Goal: Navigation & Orientation: Understand site structure

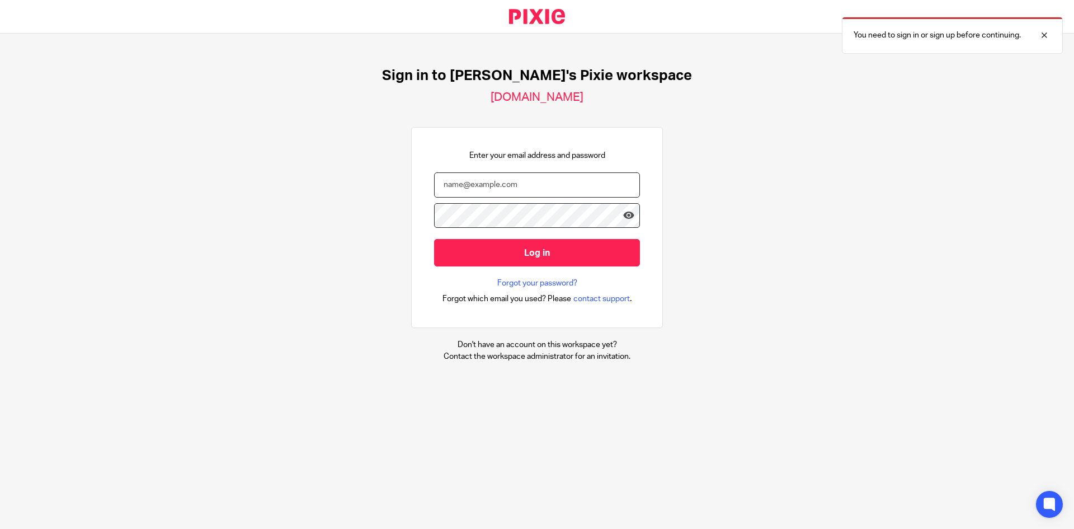
click at [495, 183] on input "email" at bounding box center [537, 184] width 206 height 25
type input "[EMAIL_ADDRESS][DOMAIN_NAME]"
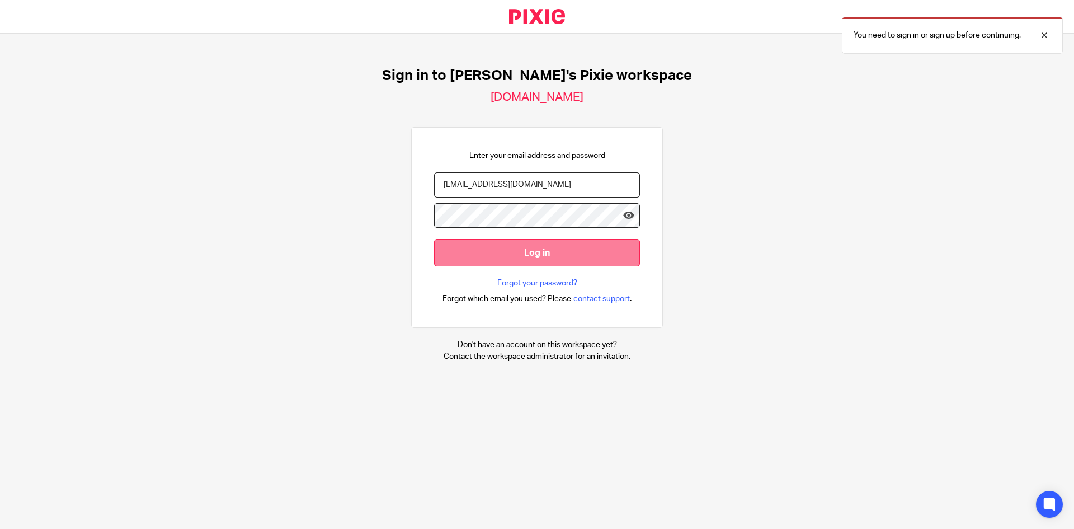
click at [516, 253] on input "Log in" at bounding box center [537, 252] width 206 height 27
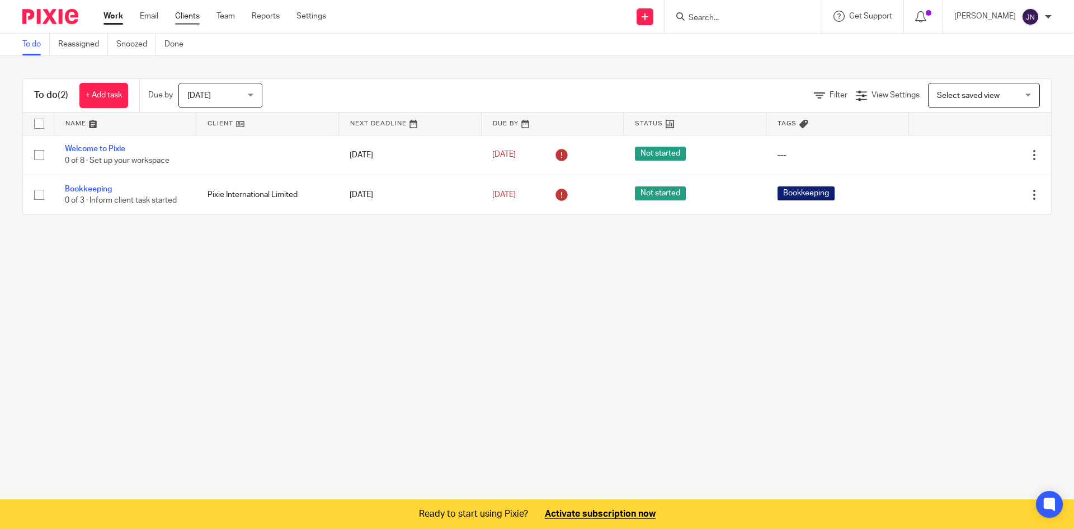
click at [179, 16] on link "Clients" at bounding box center [187, 16] width 25 height 11
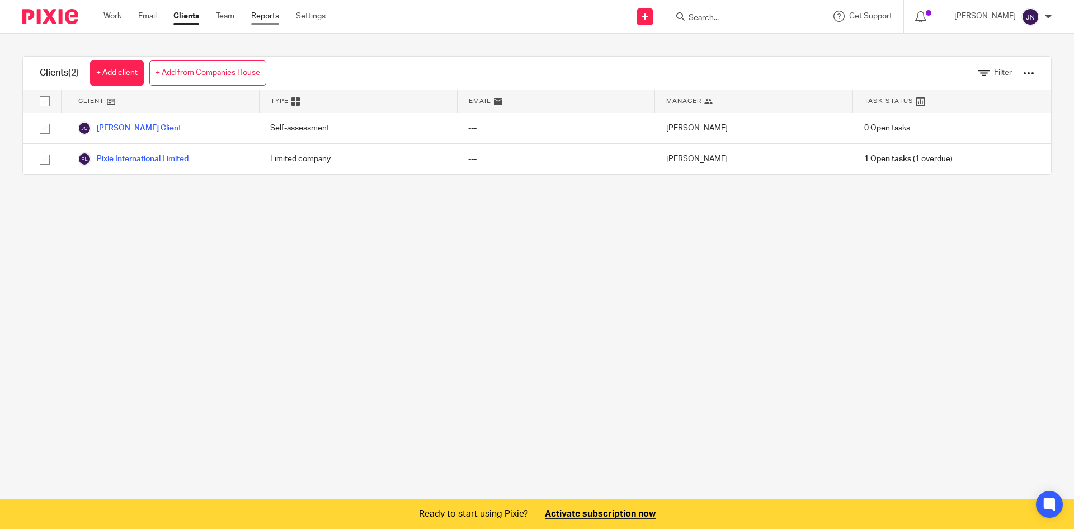
click at [262, 12] on link "Reports" at bounding box center [265, 16] width 28 height 11
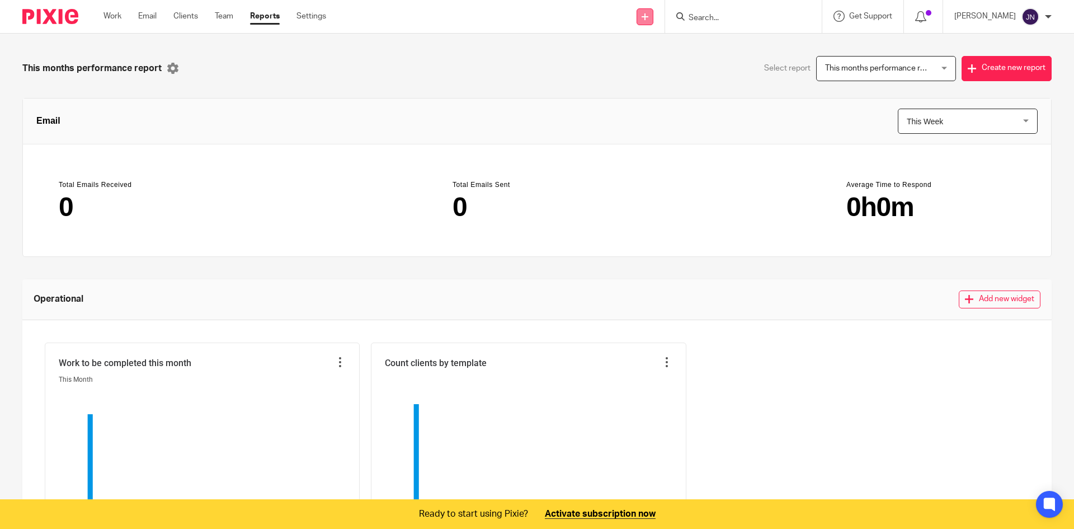
click at [647, 21] on link at bounding box center [645, 16] width 17 height 17
click at [315, 11] on link "Settings" at bounding box center [311, 16] width 30 height 11
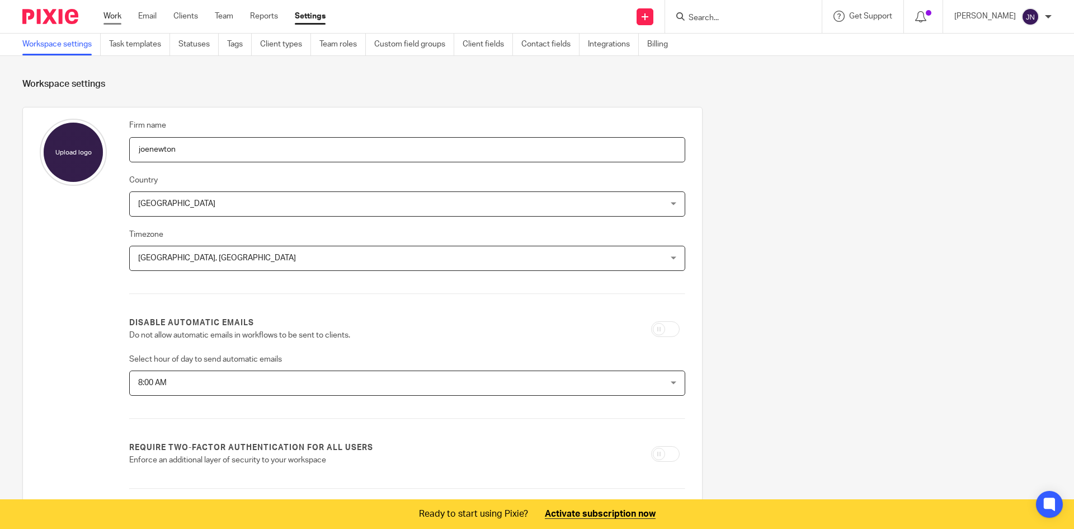
click at [119, 18] on link "Work" at bounding box center [112, 16] width 18 height 11
